Goal: Transaction & Acquisition: Purchase product/service

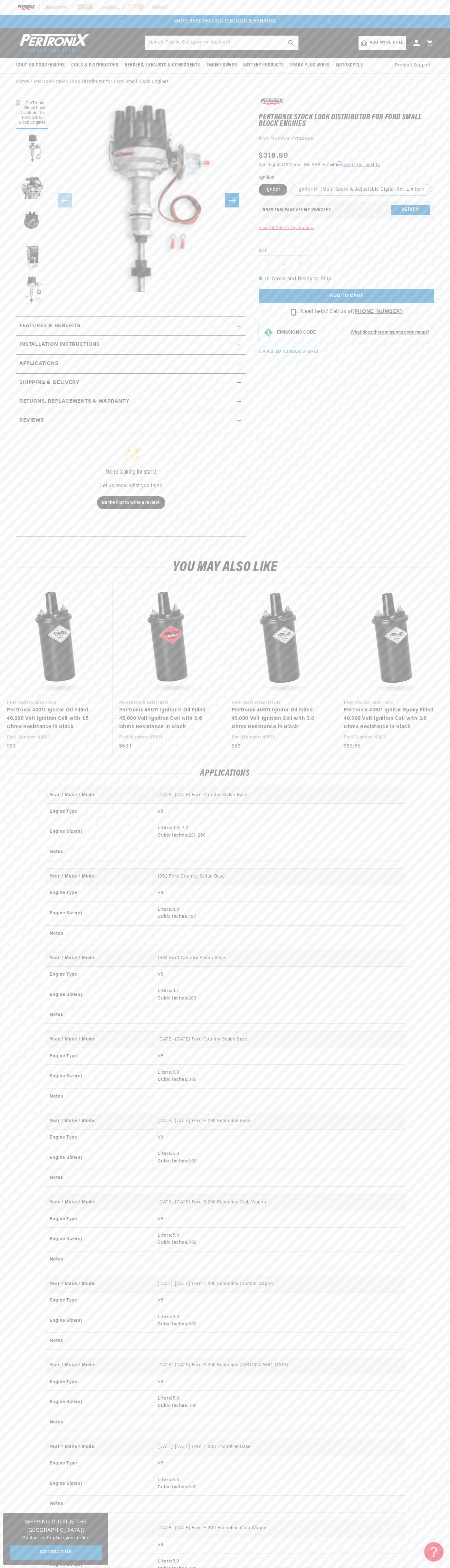
click at [289, 19] on p "SHOP BEST SELLING IGNITION & EXHAUST" at bounding box center [225, 21] width 196 height 7
click at [430, 1567] on html "Skip to content Your cart Your cart is empty Get the right parts the first time…" at bounding box center [225, 784] width 450 height 1568
